Goal: Task Accomplishment & Management: Use online tool/utility

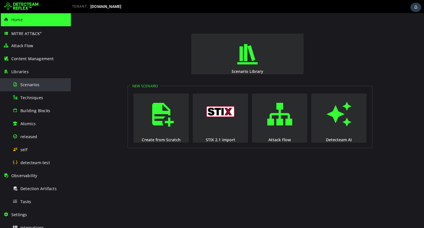
click at [33, 83] on span "Scenarios" at bounding box center [29, 84] width 19 height 5
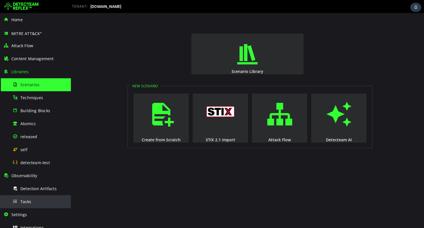
click at [36, 202] on div "Tasks" at bounding box center [39, 202] width 55 height 13
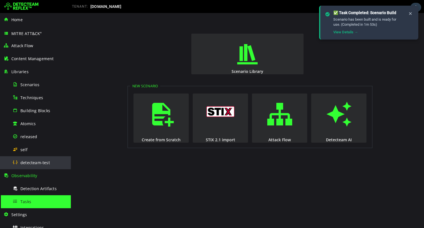
click at [38, 164] on span "detecteam-test" at bounding box center [34, 162] width 29 height 5
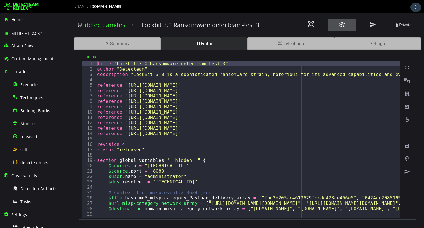
click at [336, 27] on button at bounding box center [342, 25] width 28 height 12
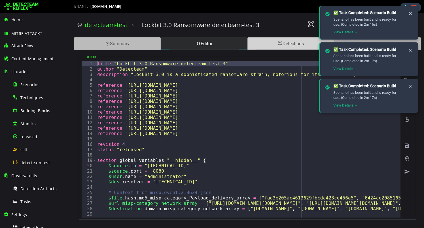
click at [264, 44] on div "Detections" at bounding box center [290, 43] width 87 height 12
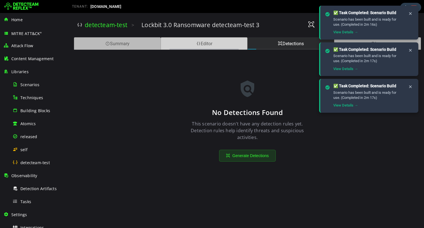
click at [221, 40] on div "Editor" at bounding box center [204, 43] width 87 height 12
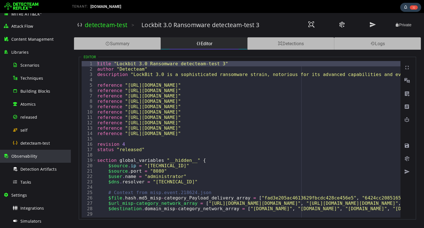
scroll to position [34, 0]
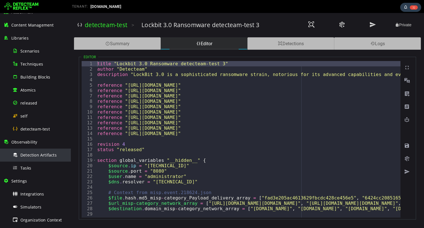
click at [30, 158] on div "Detection Artifacts" at bounding box center [39, 155] width 55 height 13
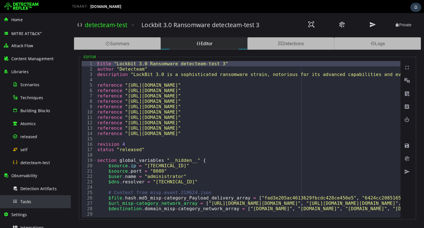
click at [29, 201] on span "Tasks" at bounding box center [25, 201] width 11 height 5
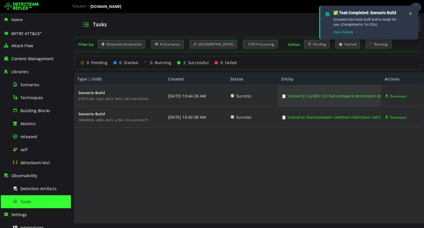
click at [292, 95] on link "📋 Scenario: Lockbit 3.0 Ransomware detecteam-test 3" at bounding box center [334, 96] width 106 height 21
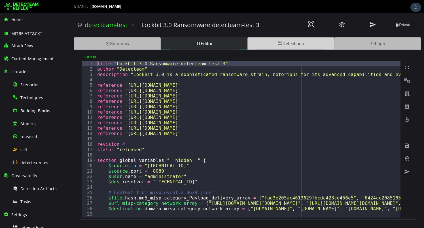
click at [270, 44] on div "Detections" at bounding box center [290, 43] width 87 height 12
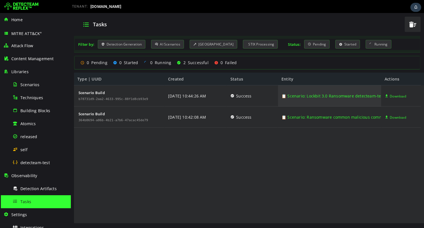
click at [304, 95] on link "📋 Scenario: Lockbit 3.0 Ransomware detecteam-test 3" at bounding box center [334, 96] width 106 height 21
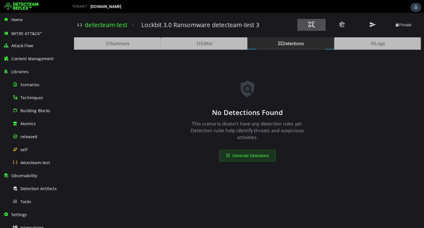
click at [310, 27] on span at bounding box center [311, 25] width 7 height 8
click at [307, 27] on button at bounding box center [311, 25] width 28 height 12
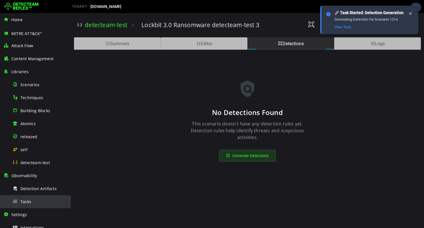
click at [40, 197] on div "Tasks" at bounding box center [39, 202] width 55 height 13
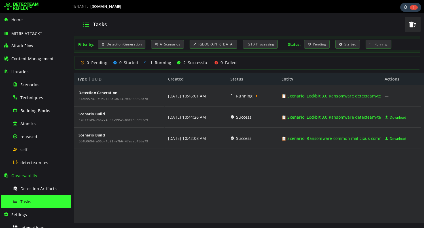
click at [16, 3] on img at bounding box center [21, 6] width 34 height 9
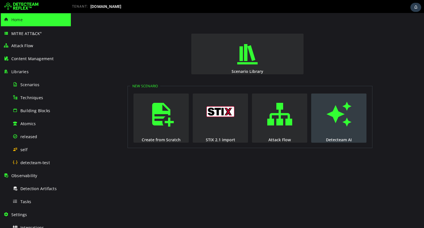
click at [336, 127] on span "button" at bounding box center [339, 114] width 6 height 39
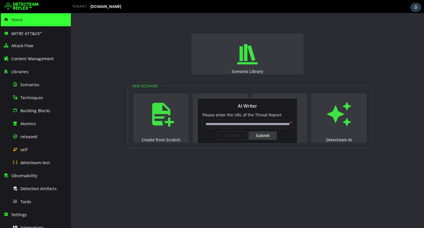
paste input "**********"
type input "**********"
click at [263, 132] on div "Submit" at bounding box center [262, 136] width 28 height 8
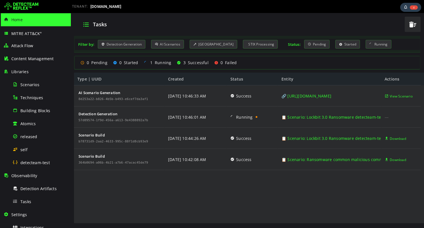
click at [21, 6] on img at bounding box center [21, 6] width 34 height 9
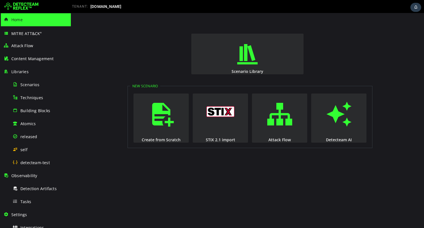
click at [308, 131] on div "Create from Scratch STIX 2.1 import Attack Flow Detecteam AI" at bounding box center [250, 118] width 240 height 57
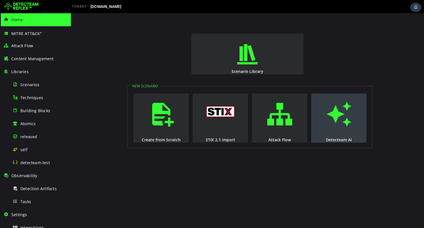
click at [320, 133] on button "Detecteam AI" at bounding box center [338, 118] width 55 height 49
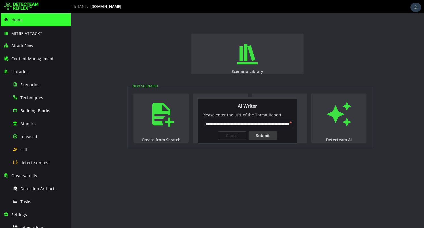
scroll to position [0, 46]
type input "**********"
click at [267, 135] on div "Submit" at bounding box center [262, 136] width 28 height 8
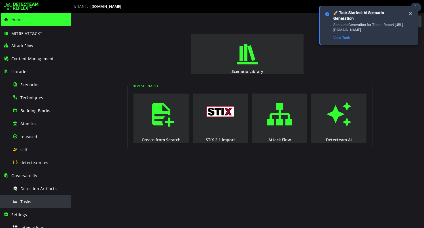
click at [37, 198] on div "Tasks" at bounding box center [39, 202] width 55 height 13
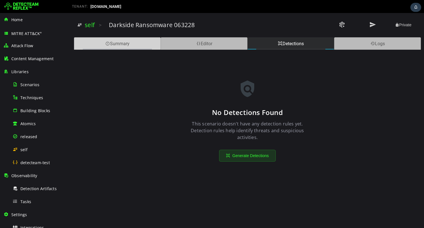
click at [146, 46] on div "Summary" at bounding box center [117, 43] width 87 height 12
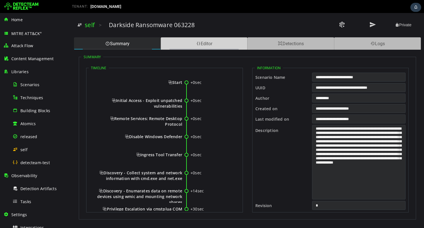
click at [186, 45] on div "Editor" at bounding box center [204, 43] width 87 height 12
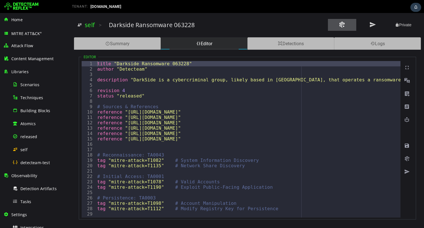
click at [343, 28] on span at bounding box center [341, 25] width 7 height 8
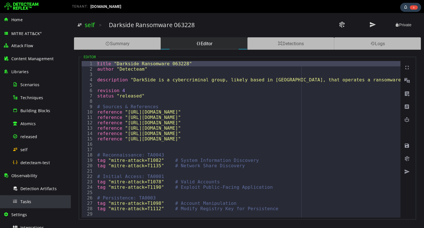
click at [26, 201] on span "Tasks" at bounding box center [25, 201] width 11 height 5
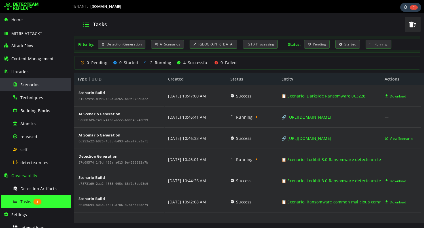
click at [33, 90] on div "Scenarios" at bounding box center [39, 84] width 55 height 13
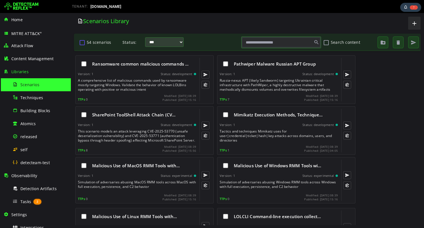
click at [81, 44] on button "54 scenarios" at bounding box center [82, 43] width 7 height 10
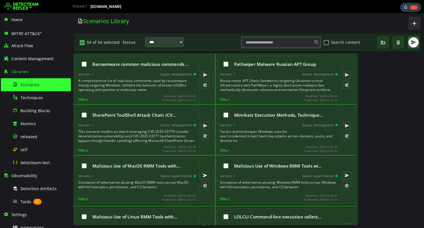
click at [412, 43] on span "button" at bounding box center [413, 43] width 6 height 6
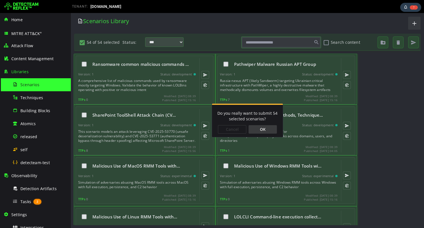
click at [264, 128] on div "OK" at bounding box center [262, 129] width 28 height 8
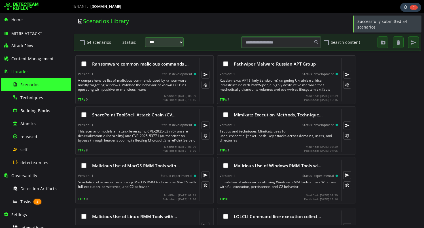
click at [384, 136] on div "SharePoint ToolShell Attack Chain (CV… Version: 1 Status: development This scen…" at bounding box center [247, 130] width 347 height 51
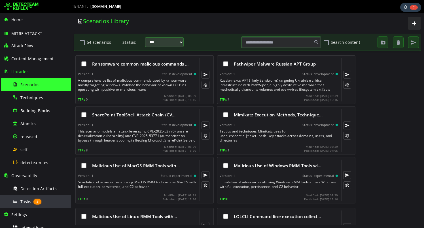
click at [25, 206] on div "Tasks 2" at bounding box center [39, 202] width 55 height 13
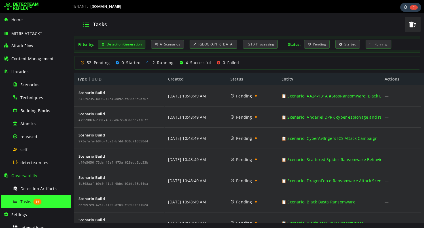
click at [131, 48] on div "Detection Generation" at bounding box center [122, 44] width 48 height 9
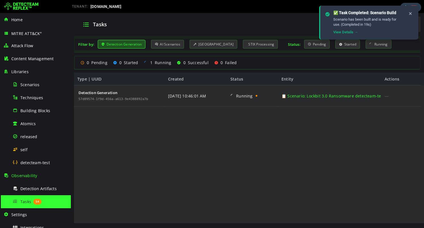
click at [131, 48] on div "Detection Generation" at bounding box center [122, 44] width 48 height 9
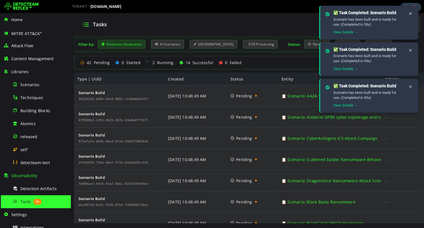
click at [123, 46] on div "Detection Generation" at bounding box center [122, 44] width 48 height 9
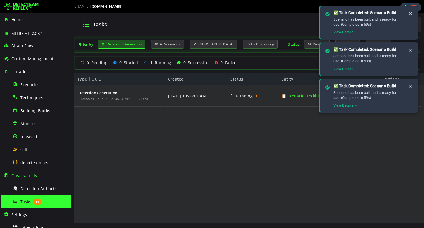
click at [123, 46] on div "Detection Generation" at bounding box center [122, 44] width 48 height 9
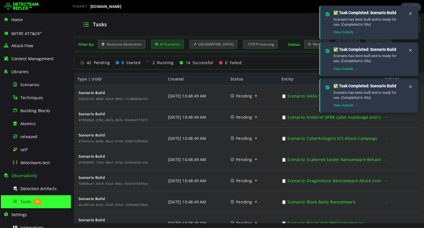
click at [163, 42] on div "AI Scenarios" at bounding box center [167, 44] width 33 height 9
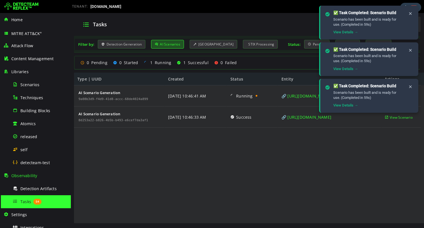
click at [163, 42] on div "AI Scenarios" at bounding box center [167, 44] width 33 height 9
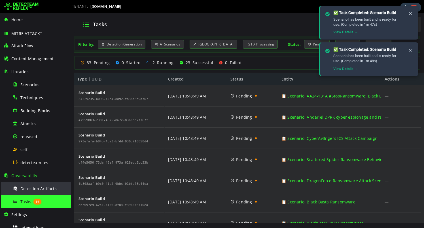
click at [47, 189] on span "Detection Artifacts" at bounding box center [38, 188] width 36 height 5
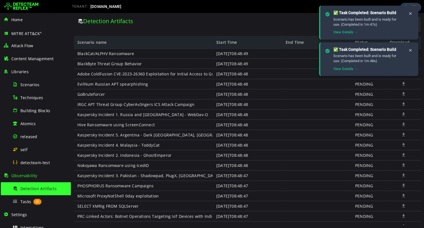
scroll to position [384, 0]
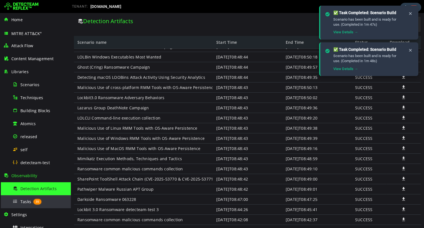
click at [34, 201] on span "35" at bounding box center [37, 202] width 8 height 6
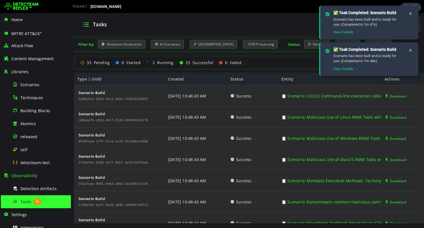
scroll to position [957, 0]
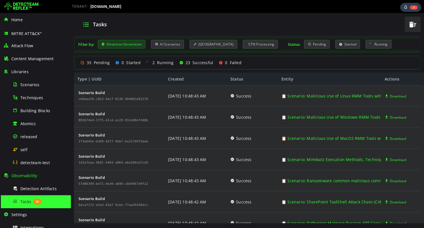
click at [130, 46] on div "Detection Generation" at bounding box center [122, 44] width 48 height 9
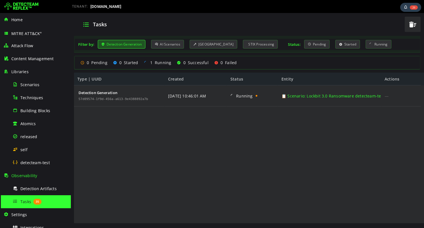
scroll to position [0, 0]
click at [162, 46] on div "AI Scenarios" at bounding box center [167, 44] width 33 height 9
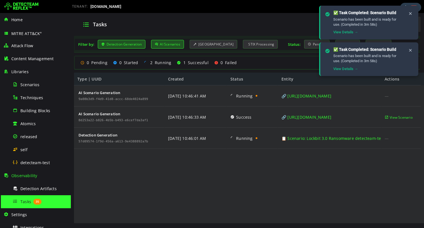
click at [182, 184] on div "AI Scenario Generation 9a08b3d9-f4d9-41d8-accc-68de4024a899 AI Scenario Generat…" at bounding box center [247, 155] width 347 height 139
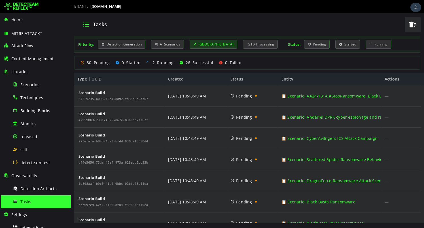
click at [208, 46] on div "[GEOGRAPHIC_DATA]" at bounding box center [213, 44] width 48 height 9
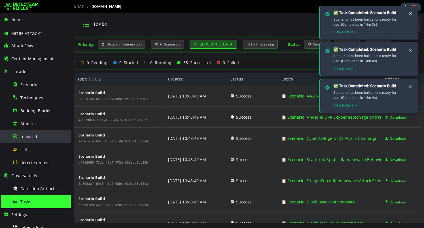
click at [31, 137] on span "released" at bounding box center [28, 136] width 17 height 5
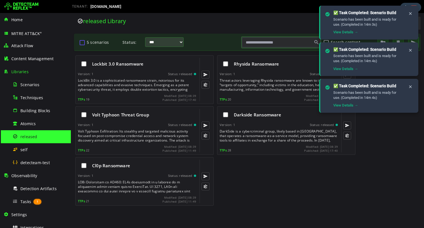
click at [82, 45] on button "5 scenarios" at bounding box center [82, 43] width 7 height 10
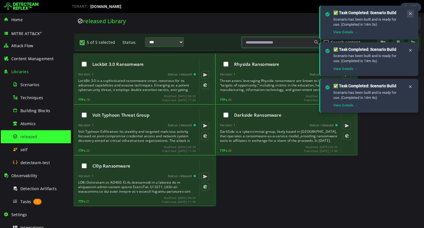
click at [409, 15] on icon at bounding box center [410, 13] width 5 height 5
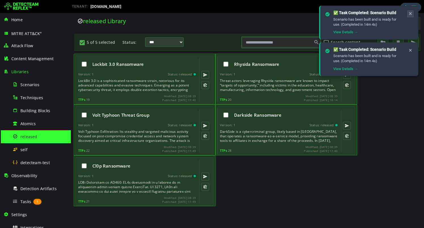
click at [409, 15] on icon at bounding box center [410, 13] width 5 height 5
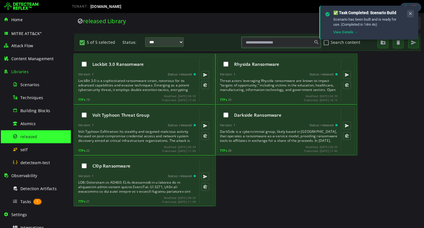
click at [409, 15] on icon at bounding box center [410, 13] width 5 height 5
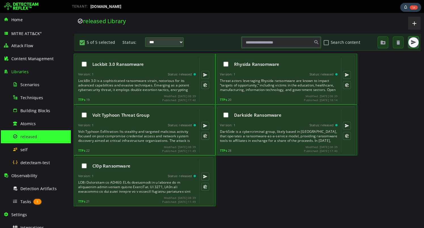
click at [416, 41] on button "button" at bounding box center [413, 42] width 10 height 10
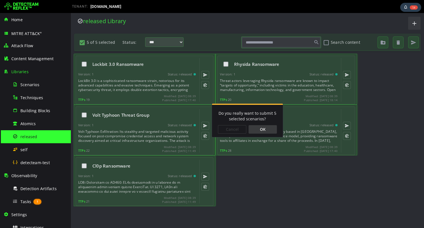
click at [264, 129] on div "OK" at bounding box center [262, 129] width 28 height 8
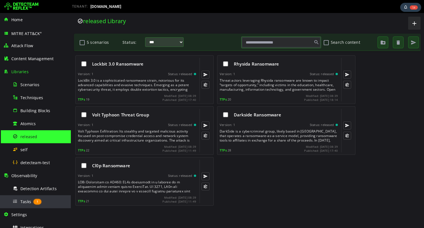
click at [30, 198] on div "Tasks 1" at bounding box center [39, 202] width 55 height 13
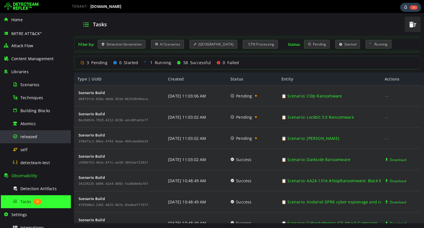
click at [39, 136] on div "released" at bounding box center [39, 137] width 55 height 13
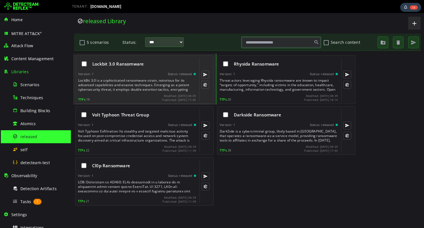
click at [126, 84] on div "LockBit 3.0 is a sophisticated ransomware strain, notorious for its advanced ca…" at bounding box center [137, 85] width 119 height 14
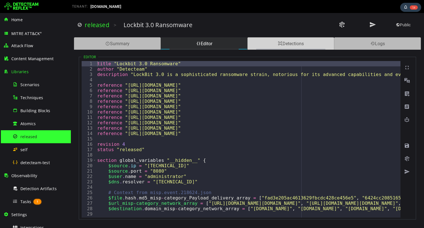
click at [265, 48] on div "Detections" at bounding box center [290, 43] width 87 height 12
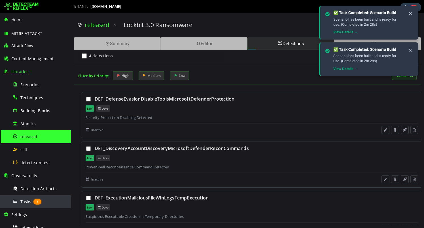
click at [23, 199] on span "Tasks" at bounding box center [25, 201] width 11 height 5
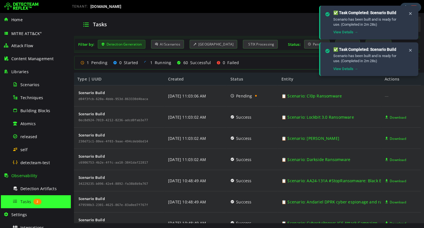
click at [114, 43] on div "Detection Generation" at bounding box center [122, 44] width 48 height 9
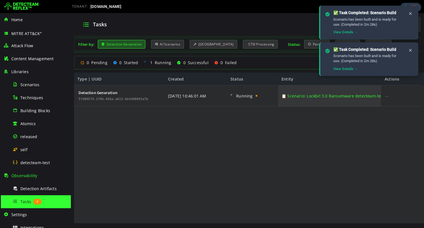
click at [316, 101] on link "📋 Scenario: Lockbit 3.0 Ransomware detecteam-test 3" at bounding box center [334, 96] width 106 height 21
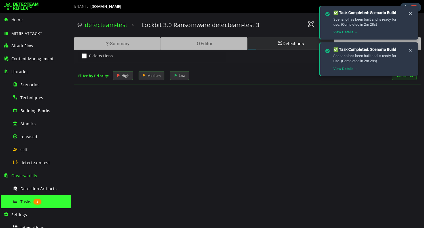
click at [316, 98] on div at bounding box center [252, 160] width 356 height 147
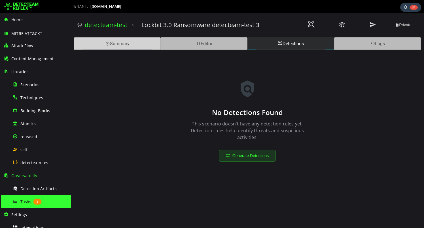
click at [126, 42] on div "Summary" at bounding box center [117, 43] width 87 height 12
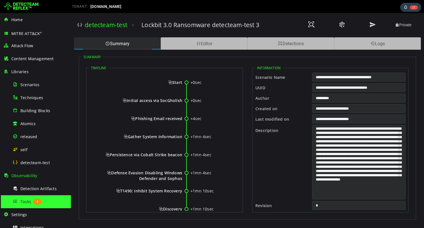
click at [322, 87] on input "**********" at bounding box center [358, 87] width 93 height 9
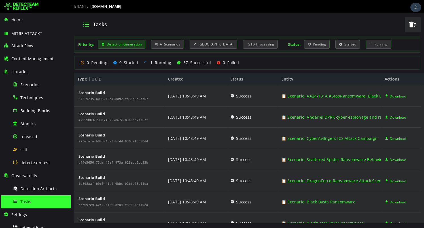
click at [137, 46] on div "Detection Generation" at bounding box center [122, 44] width 48 height 9
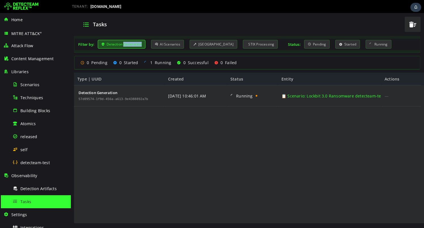
click at [137, 46] on div "Detection Generation" at bounding box center [122, 44] width 48 height 9
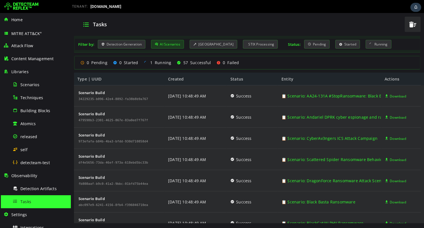
click at [171, 45] on div "AI Scenarios" at bounding box center [167, 44] width 33 height 9
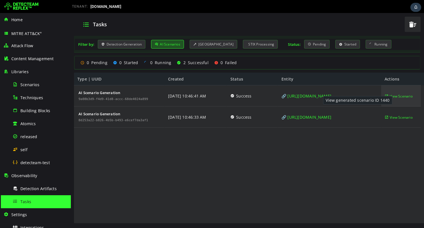
click at [396, 96] on span "View Scenario" at bounding box center [400, 96] width 23 height 21
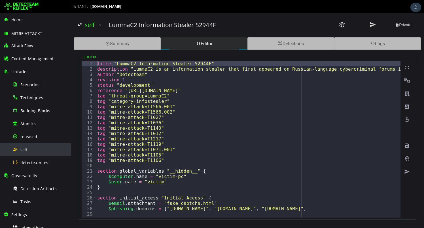
click at [37, 154] on div "self" at bounding box center [39, 150] width 55 height 13
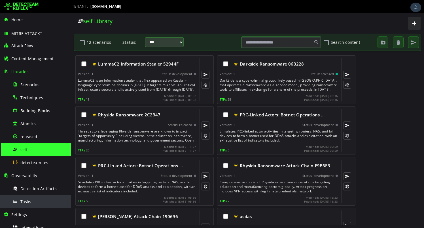
click at [34, 200] on div "Tasks" at bounding box center [39, 202] width 55 height 13
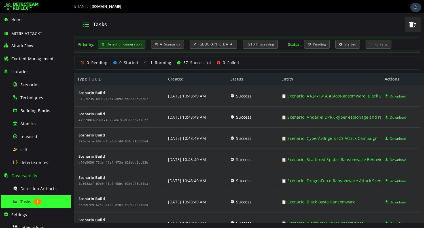
click at [138, 43] on div "Detection Generation" at bounding box center [122, 44] width 48 height 9
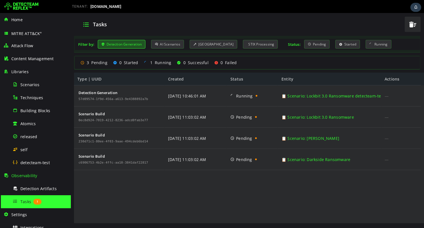
click at [124, 41] on div "Detection Generation" at bounding box center [122, 44] width 48 height 9
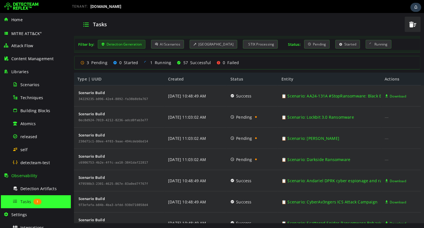
click at [124, 41] on div "Detection Generation" at bounding box center [122, 44] width 48 height 9
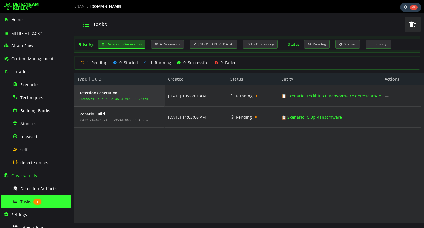
click at [107, 101] on div "57d09574-1f9d-456a-a613-9e4388892a7b" at bounding box center [113, 99] width 70 height 3
copy div "57d09574-1f9d-456a-a613-9e4388892a7b"
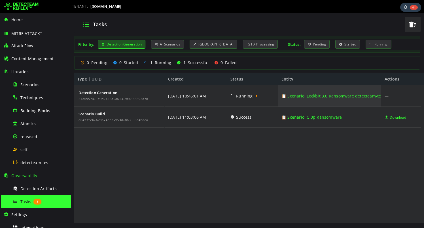
click at [321, 97] on link "📋 Scenario: Lockbit 3.0 Ransomware detecteam-test 3" at bounding box center [334, 96] width 106 height 21
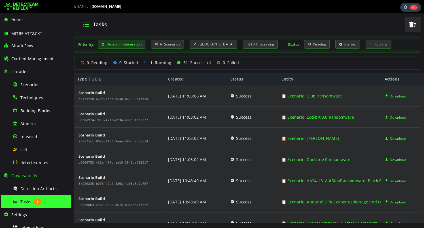
click at [127, 46] on div "Detection Generation" at bounding box center [122, 44] width 48 height 9
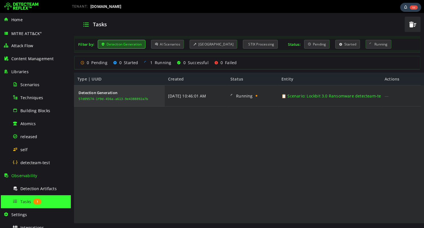
click at [123, 100] on div "57d09574-1f9d-456a-a613-9e4388892a7b" at bounding box center [113, 99] width 70 height 3
copy div "57d09574-1f9d-456a-a613-9e4388892a7b"
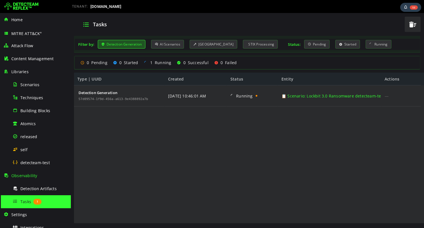
click at [144, 147] on div "Detection Generation 57d09574-1f9d-456a-a613-9e4388892a7b 8/27/2025 10:46:01 AM…" at bounding box center [247, 155] width 347 height 139
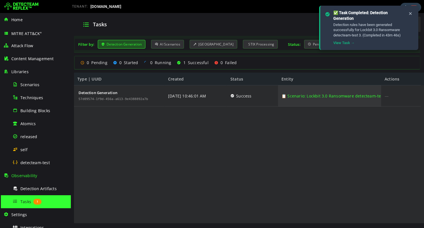
click at [351, 95] on link "📋 Scenario: Lockbit 3.0 Ransomware detecteam-test 3" at bounding box center [334, 96] width 106 height 21
click at [349, 97] on link "📋 Scenario: Lockbit 3.0 Ransomware detecteam-test 3" at bounding box center [334, 96] width 106 height 21
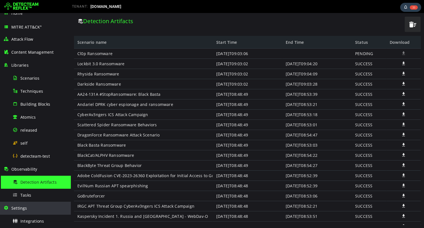
scroll to position [8, 0]
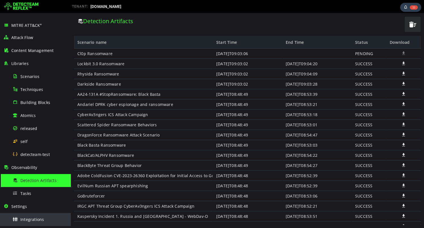
click at [25, 216] on div "Integrations" at bounding box center [39, 219] width 55 height 13
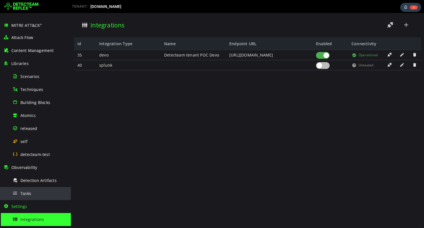
click at [26, 191] on span "Tasks" at bounding box center [25, 193] width 11 height 5
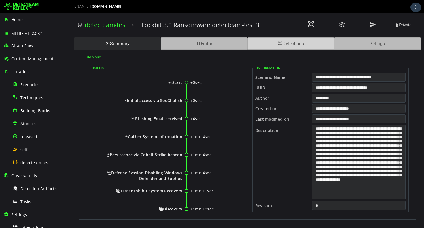
click at [269, 40] on div "Detections" at bounding box center [290, 43] width 87 height 12
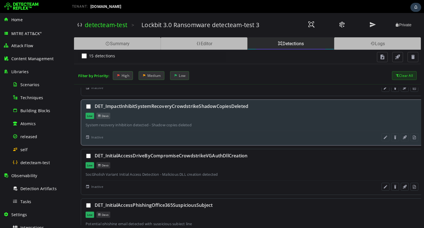
scroll to position [606, 0]
